Goal: Information Seeking & Learning: Compare options

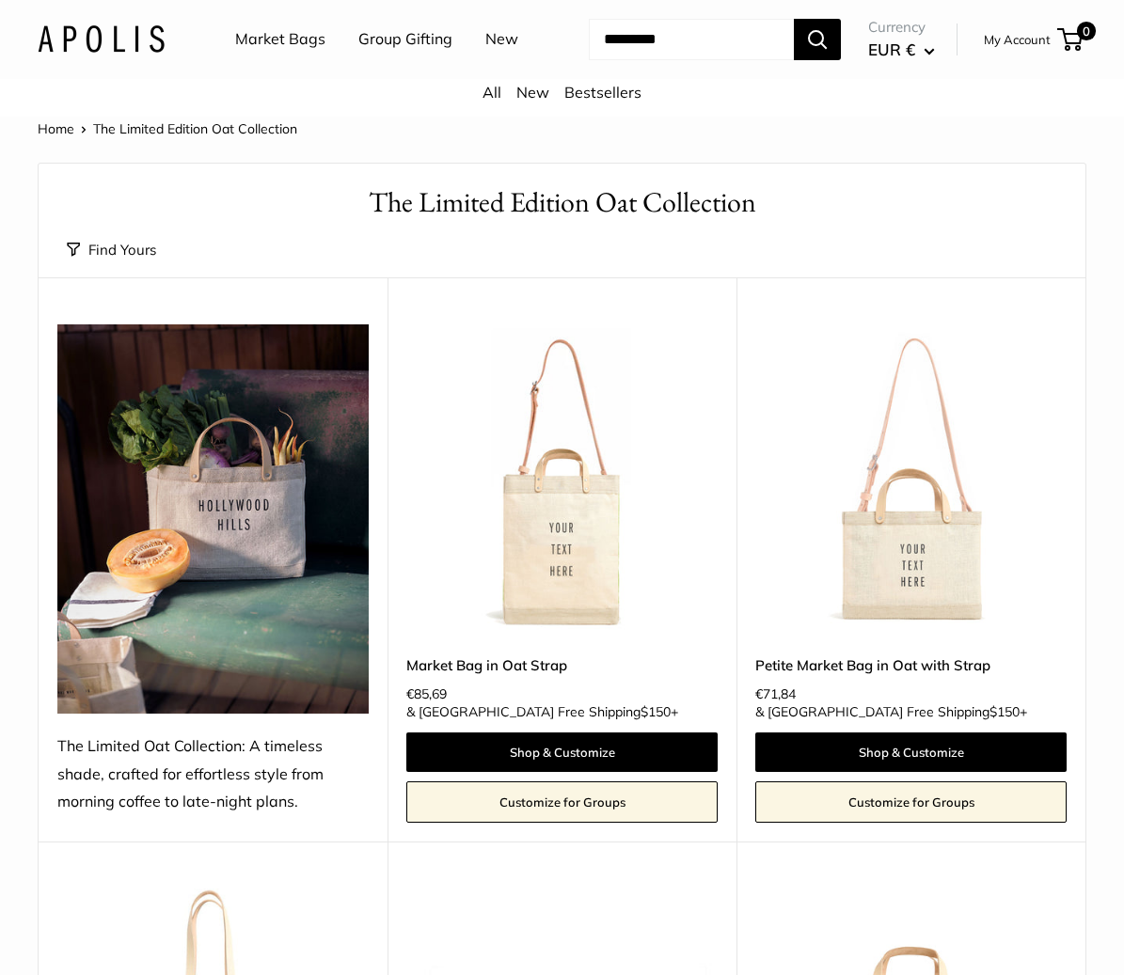
click at [231, 574] on img at bounding box center [212, 519] width 311 height 389
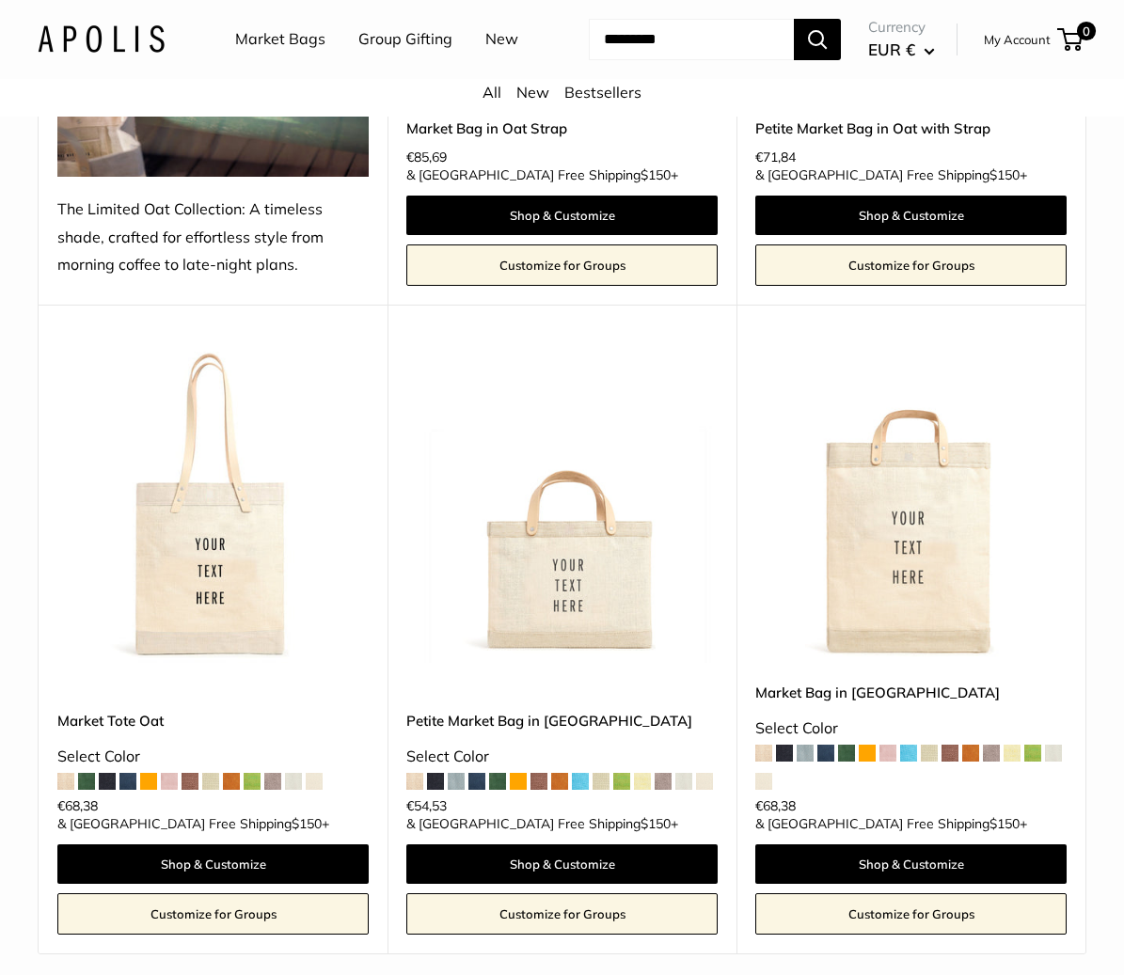
scroll to position [536, 0]
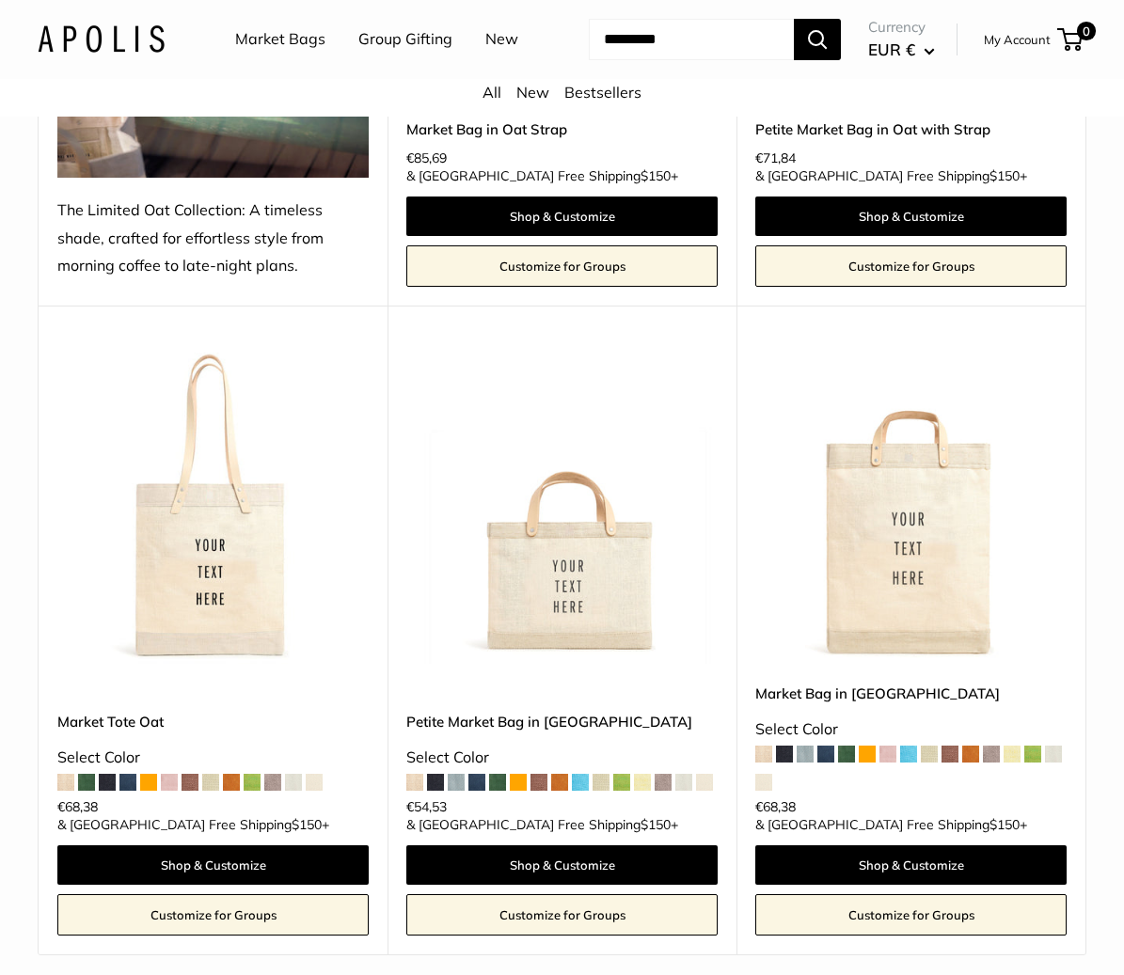
click at [764, 763] on span at bounding box center [763, 754] width 17 height 17
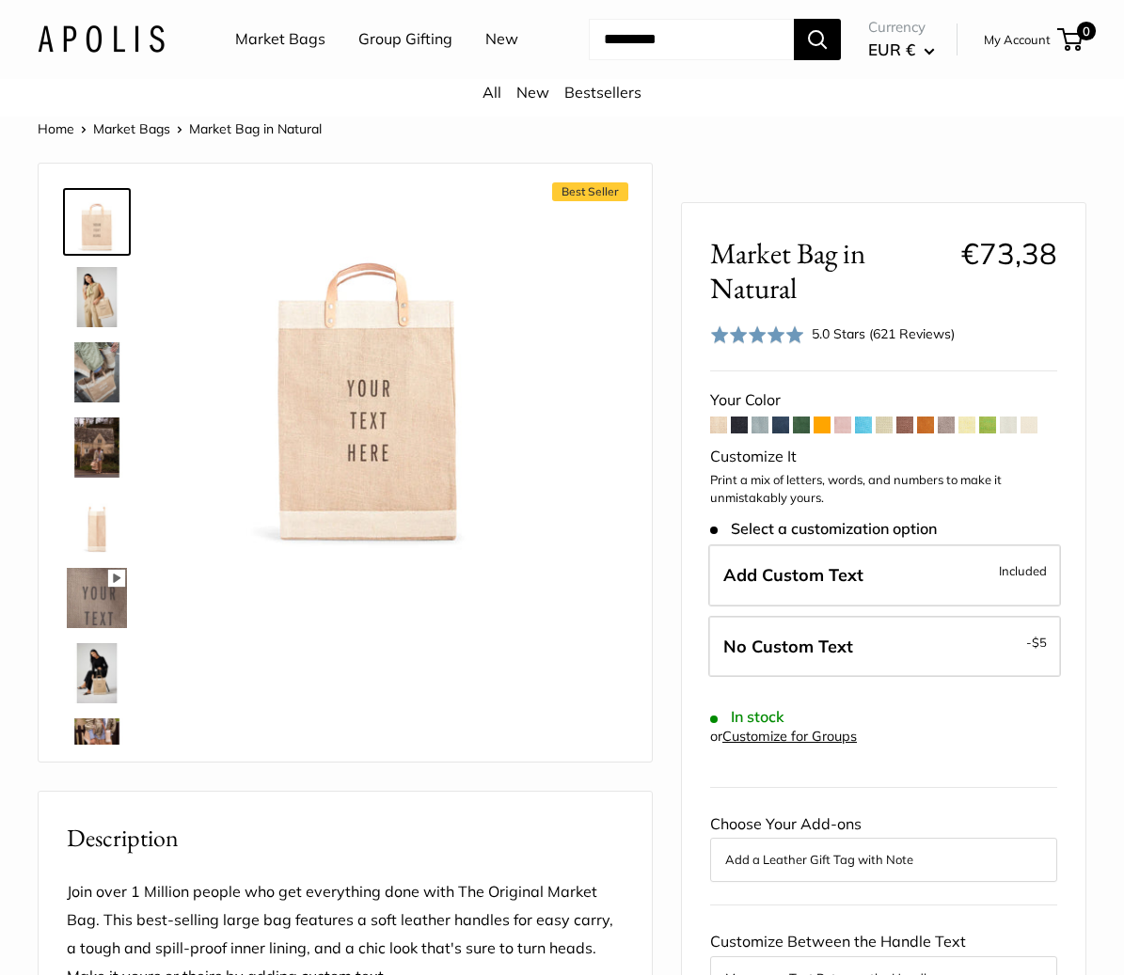
click at [1034, 434] on span at bounding box center [1029, 425] width 17 height 17
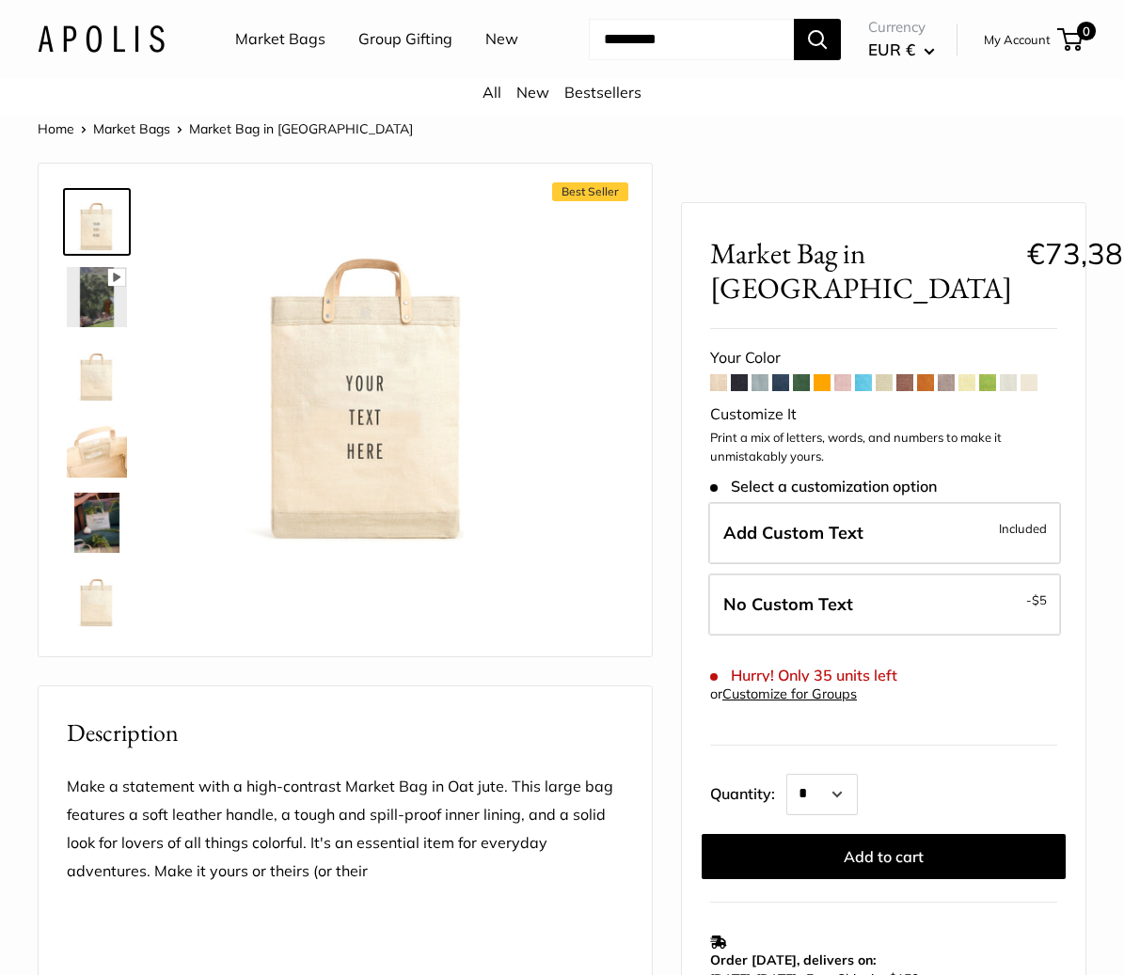
click at [1010, 374] on span at bounding box center [1008, 382] width 17 height 17
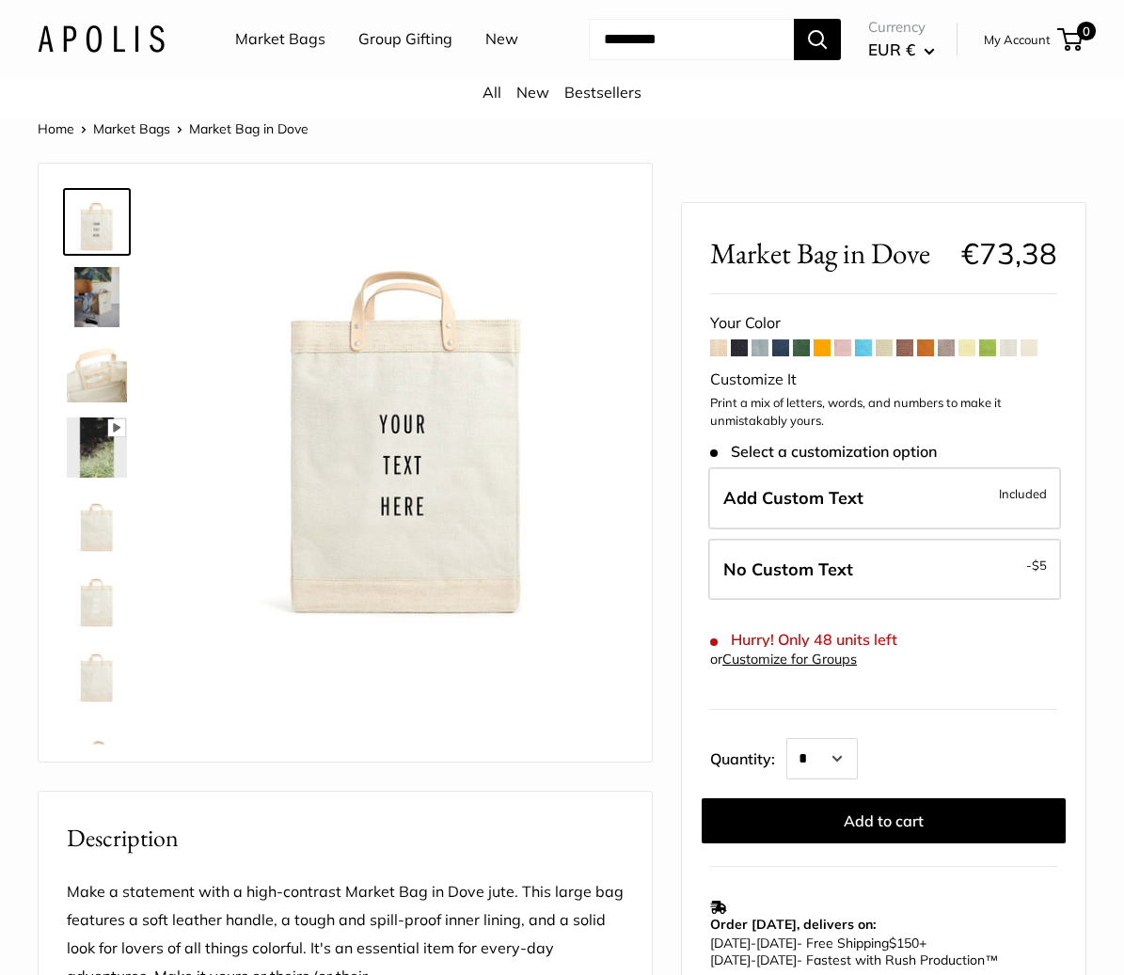
click at [886, 356] on span at bounding box center [884, 348] width 17 height 17
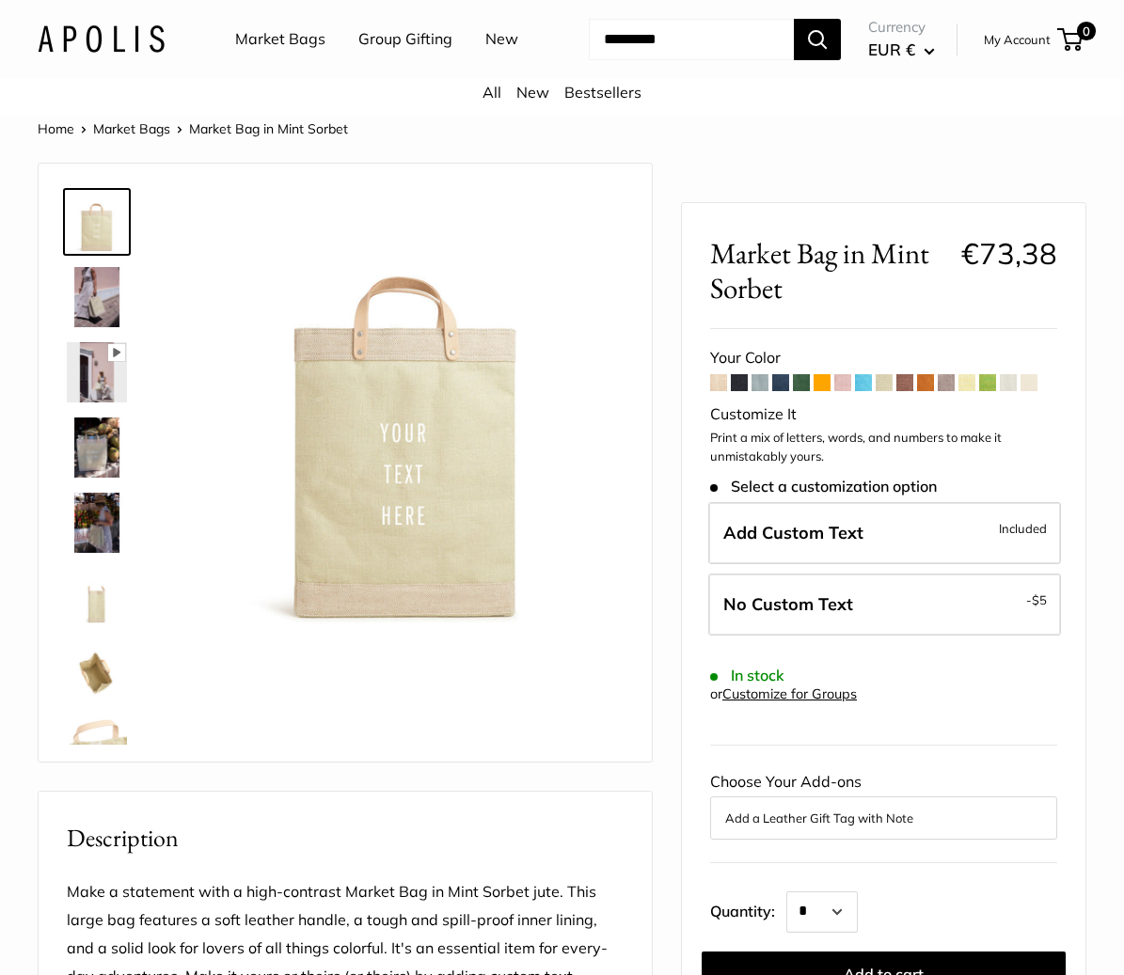
click at [737, 391] on span at bounding box center [739, 382] width 17 height 17
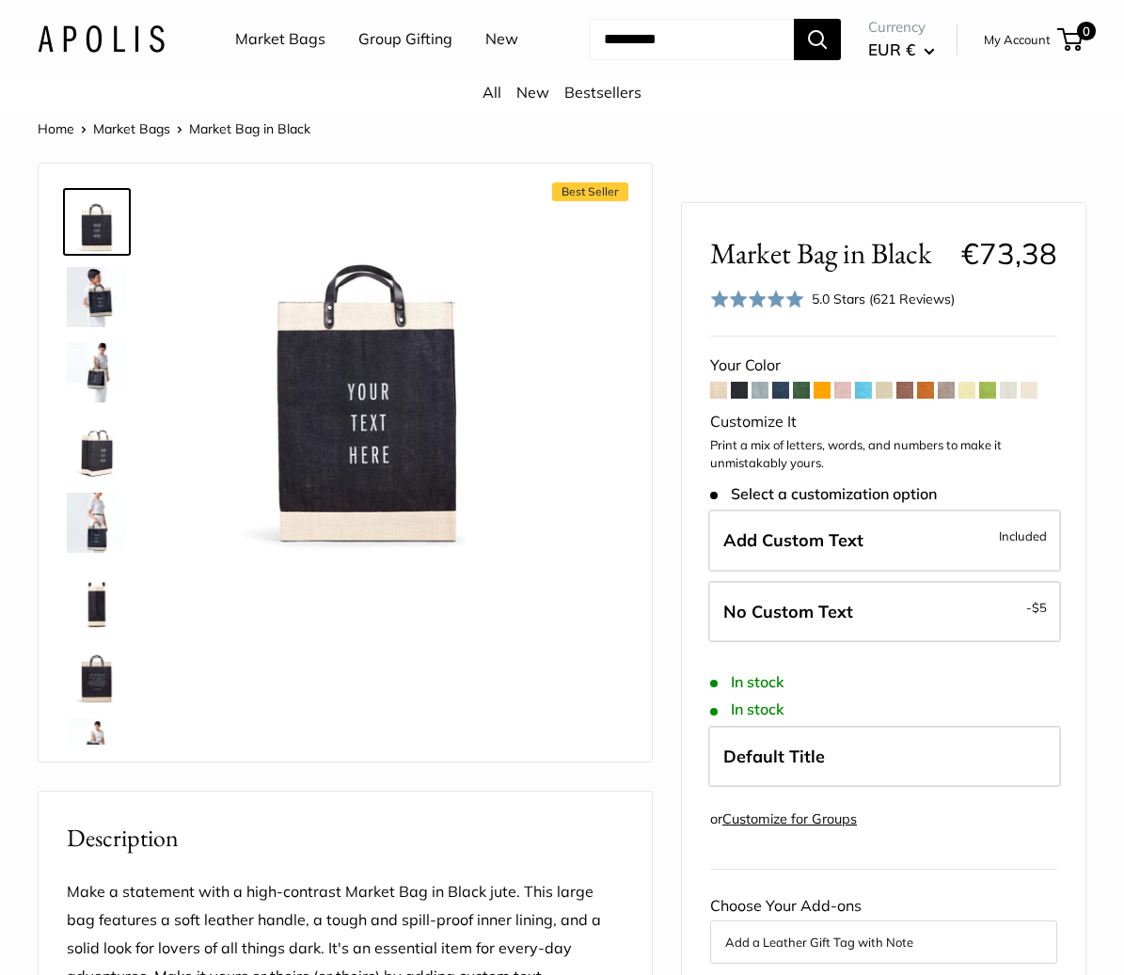
click at [760, 399] on span at bounding box center [760, 390] width 17 height 17
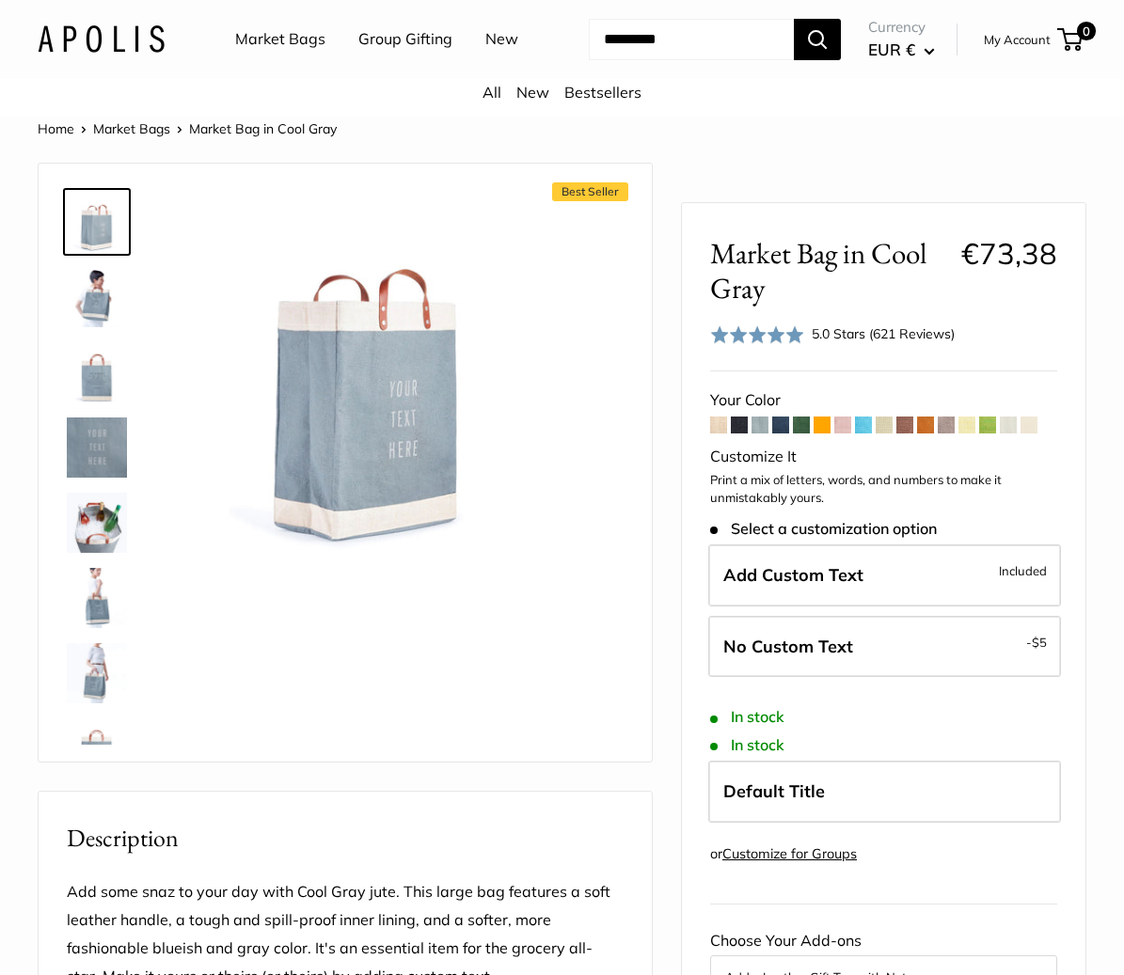
click at [720, 434] on span at bounding box center [718, 425] width 17 height 17
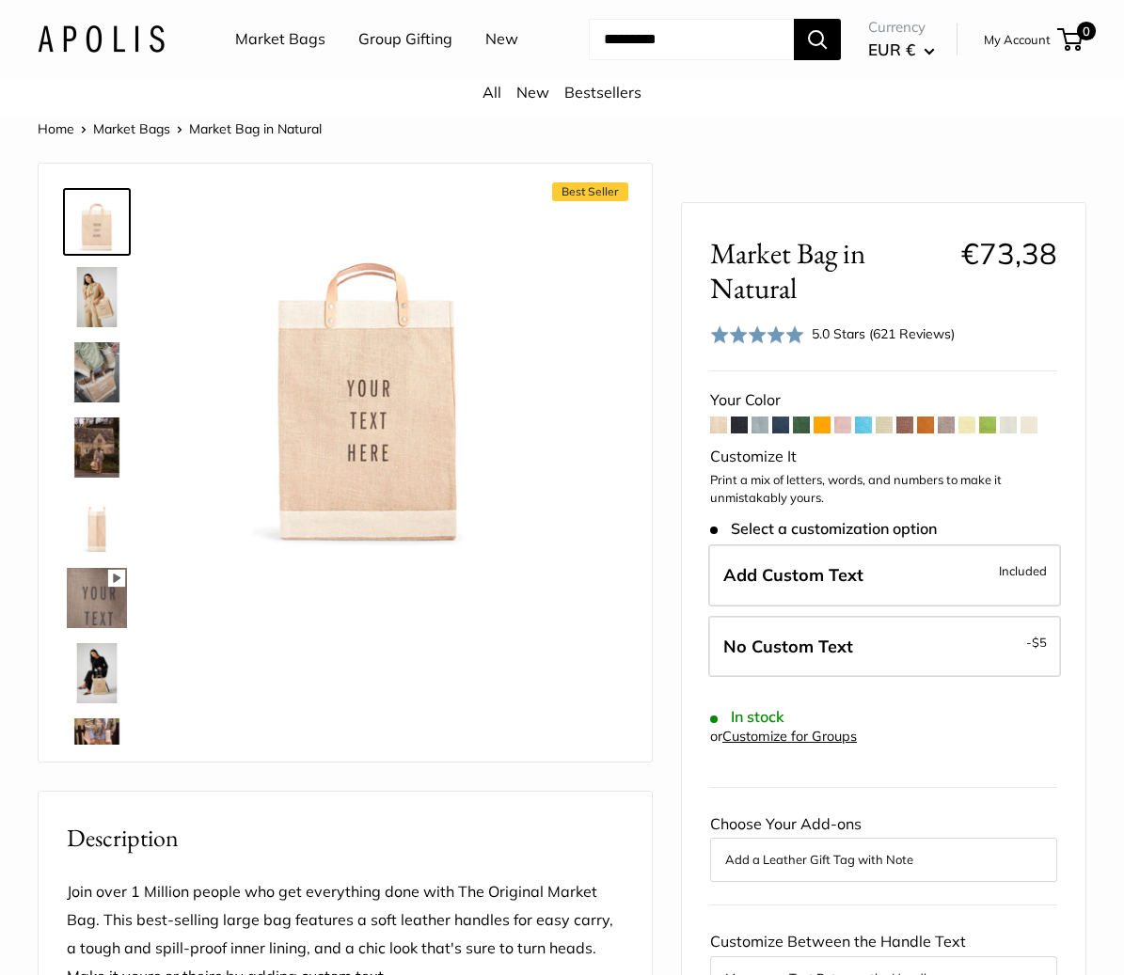
click at [1029, 434] on span at bounding box center [1029, 425] width 17 height 17
